Goal: Find specific page/section: Find specific page/section

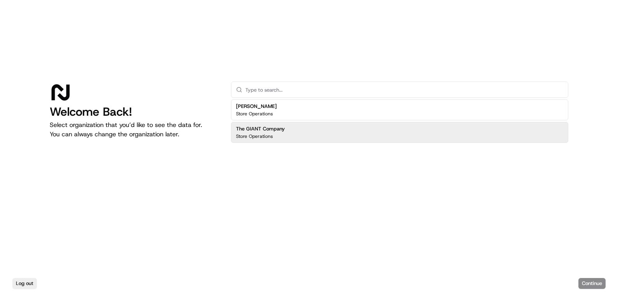
click at [268, 134] on p "Store Operations" at bounding box center [254, 136] width 37 height 6
click at [415, 141] on div "The GIANT Company Store Operations" at bounding box center [399, 132] width 337 height 21
click at [596, 284] on button "Continue" at bounding box center [591, 283] width 27 height 11
